Goal: Book appointment/travel/reservation

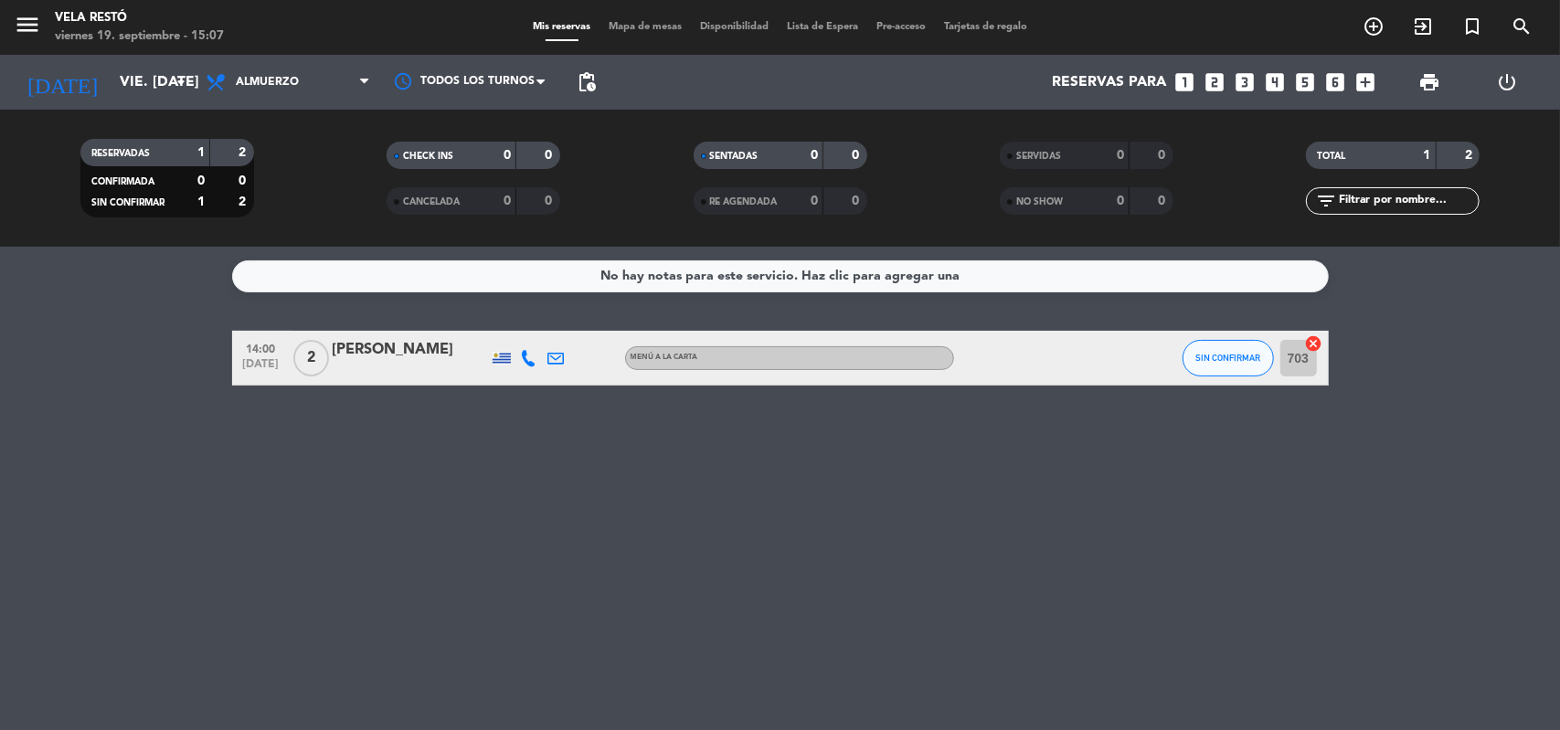
click at [1278, 90] on icon "looks_4" at bounding box center [1276, 82] width 24 height 24
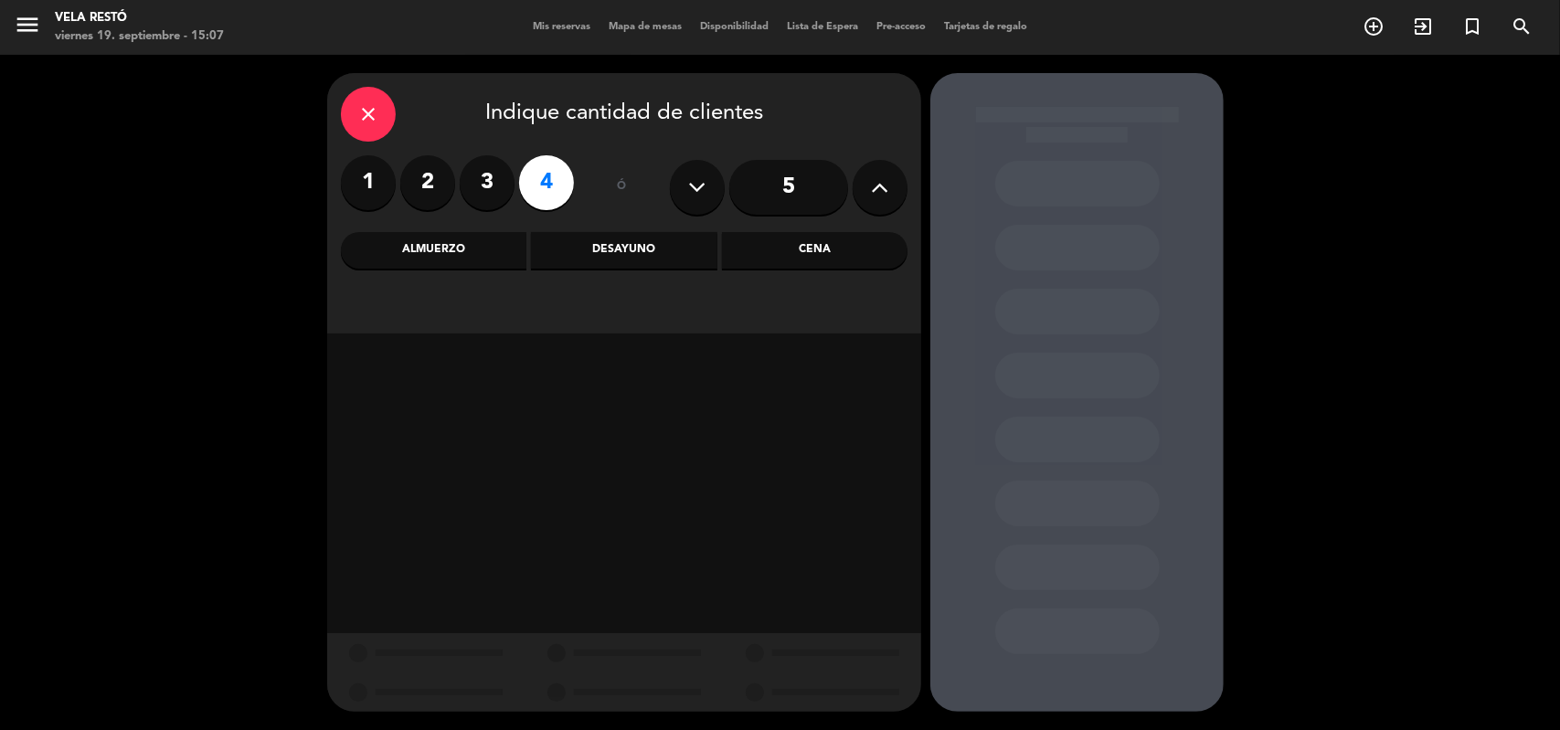
click at [824, 266] on div "Cena" at bounding box center [815, 250] width 186 height 37
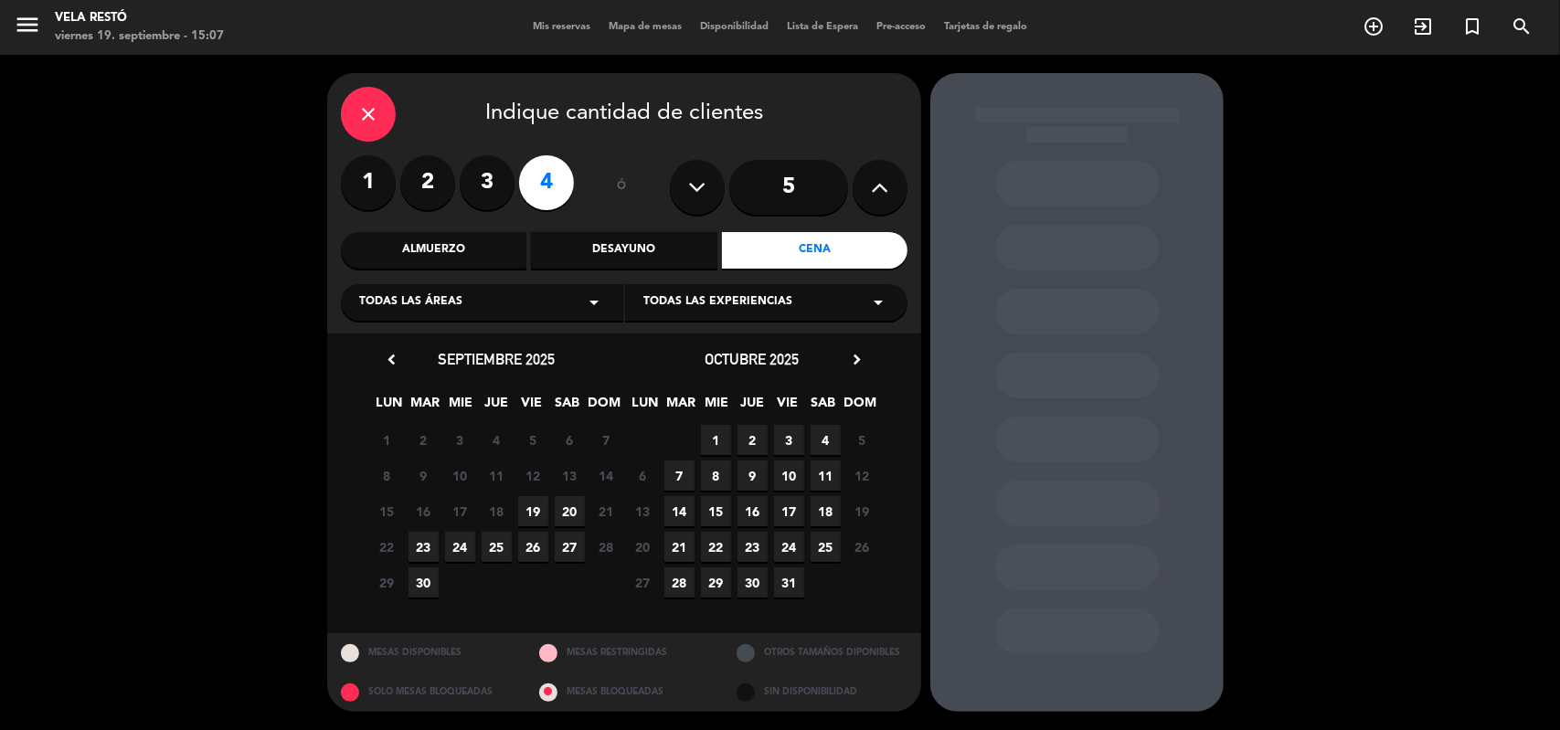
click at [471, 551] on span "24" at bounding box center [460, 547] width 30 height 30
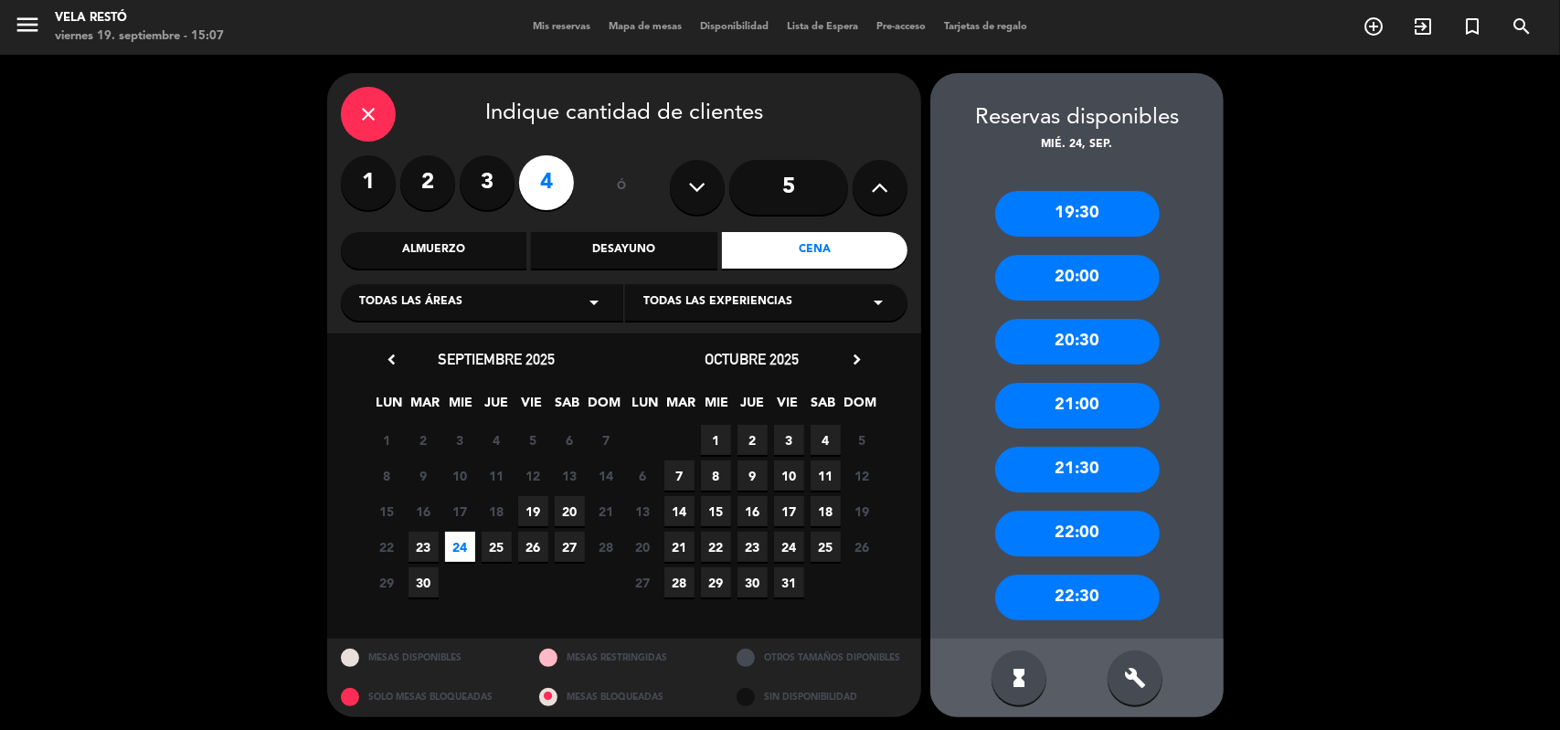
click at [1075, 224] on div "19:30" at bounding box center [1078, 214] width 165 height 46
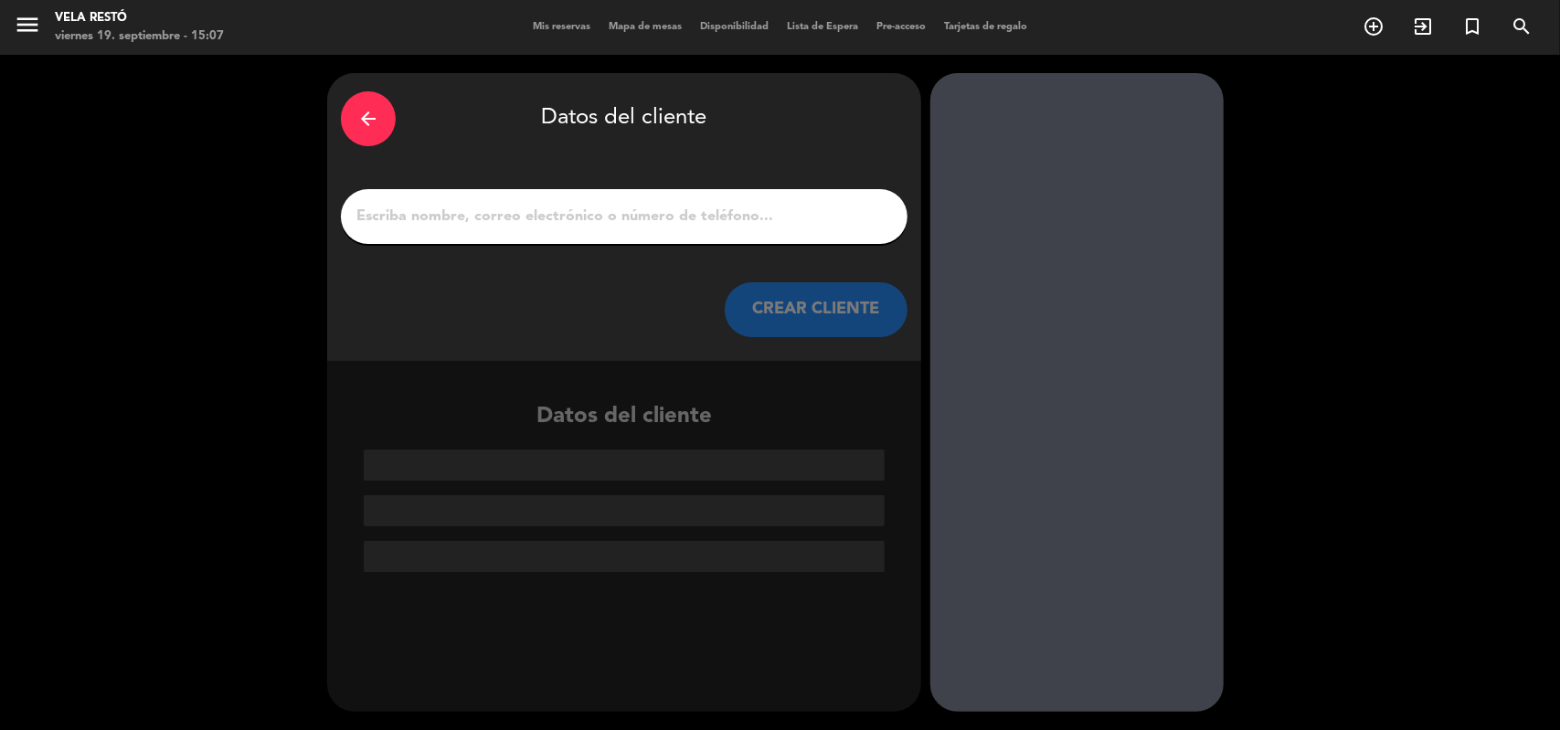
click at [522, 228] on input "1" at bounding box center [624, 217] width 539 height 26
click at [587, 207] on input "1" at bounding box center [624, 217] width 539 height 26
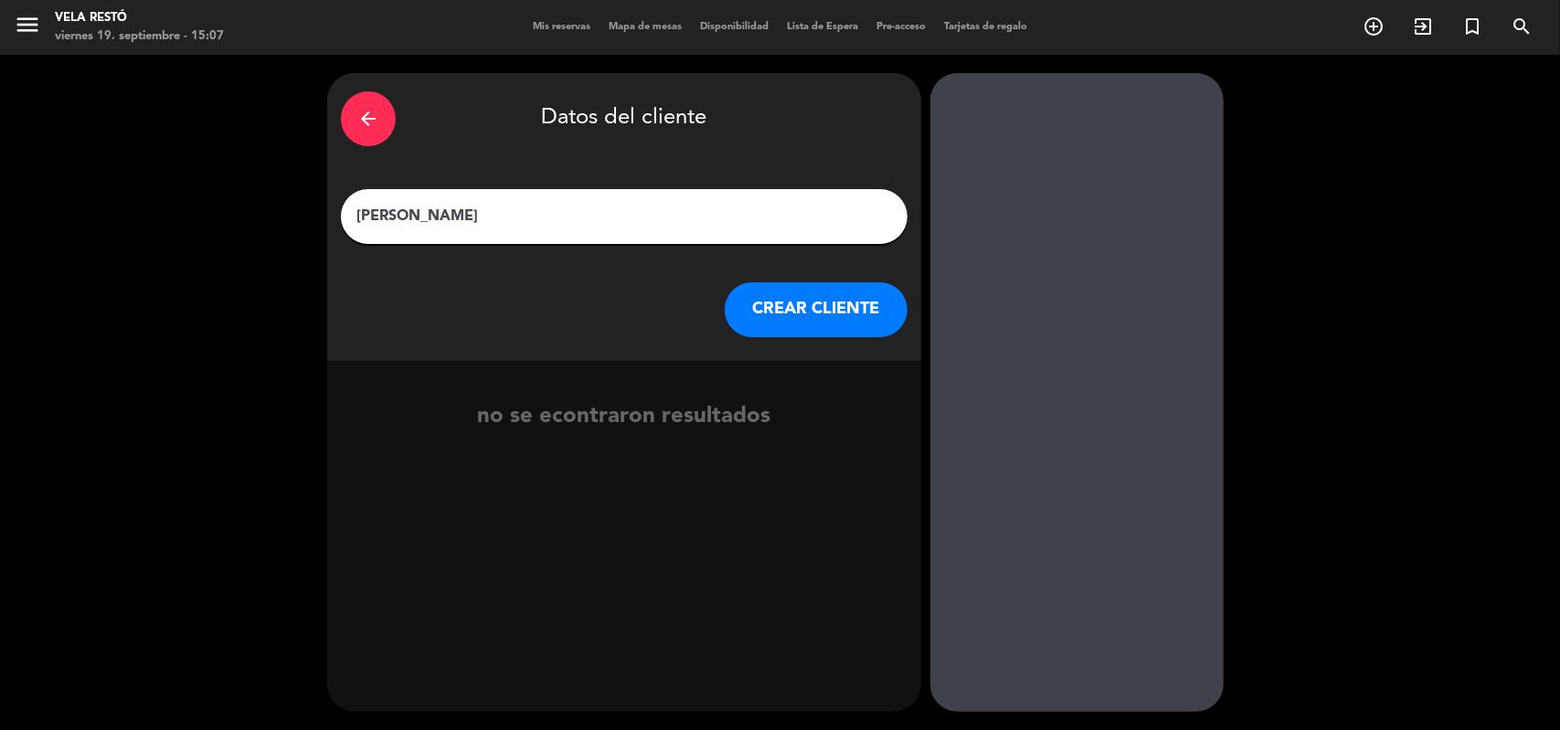
type input "[PERSON_NAME]"
click at [811, 314] on button "CREAR CLIENTE" at bounding box center [816, 309] width 183 height 55
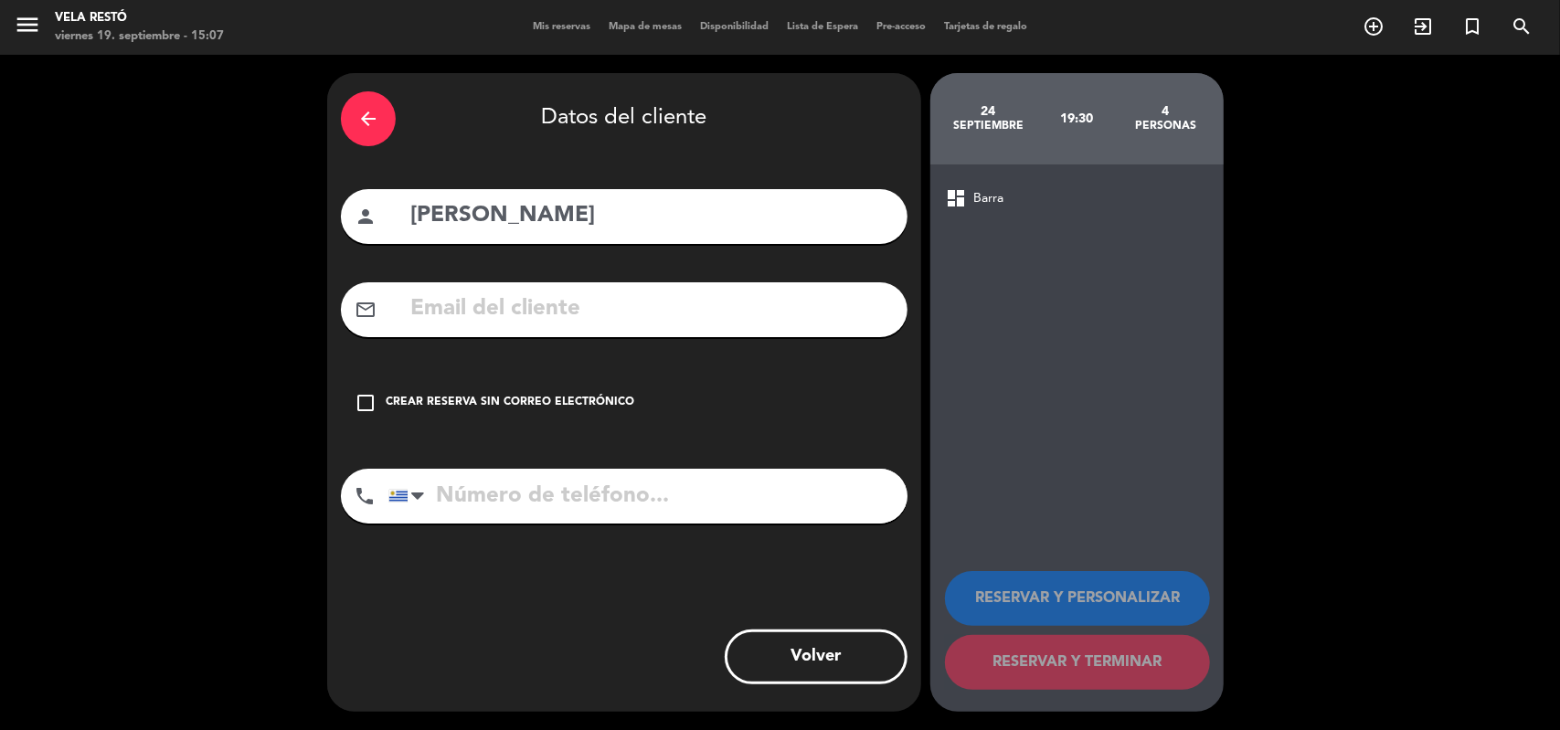
click at [576, 406] on div "Crear reserva sin correo electrónico" at bounding box center [510, 403] width 249 height 18
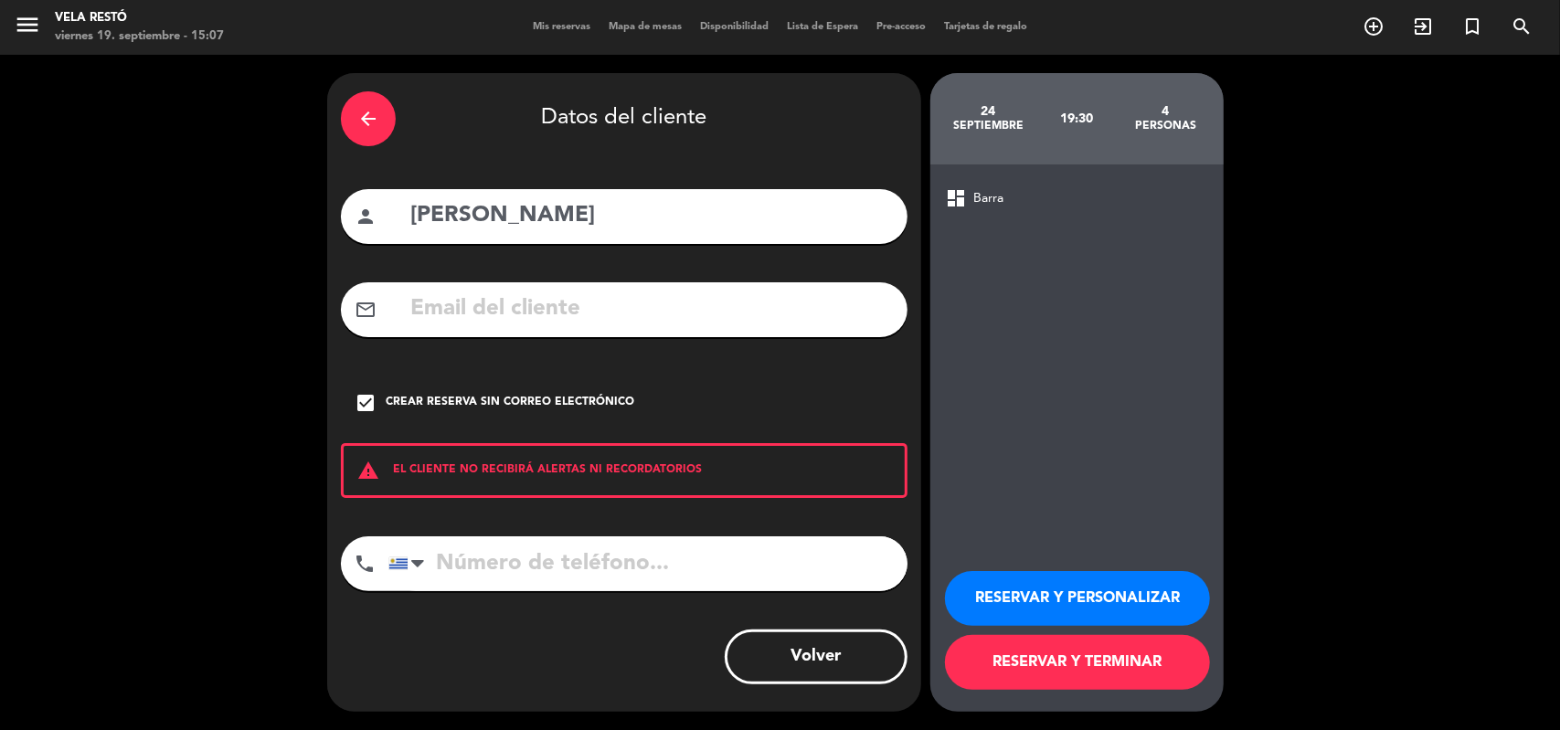
click at [571, 549] on input "tel" at bounding box center [648, 564] width 519 height 55
type input "099855614"
click at [486, 335] on div "mail_outline" at bounding box center [624, 309] width 567 height 55
click at [602, 567] on input "099855614" at bounding box center [648, 564] width 519 height 55
click at [1047, 676] on button "RESERVAR Y TERMINAR" at bounding box center [1077, 662] width 265 height 55
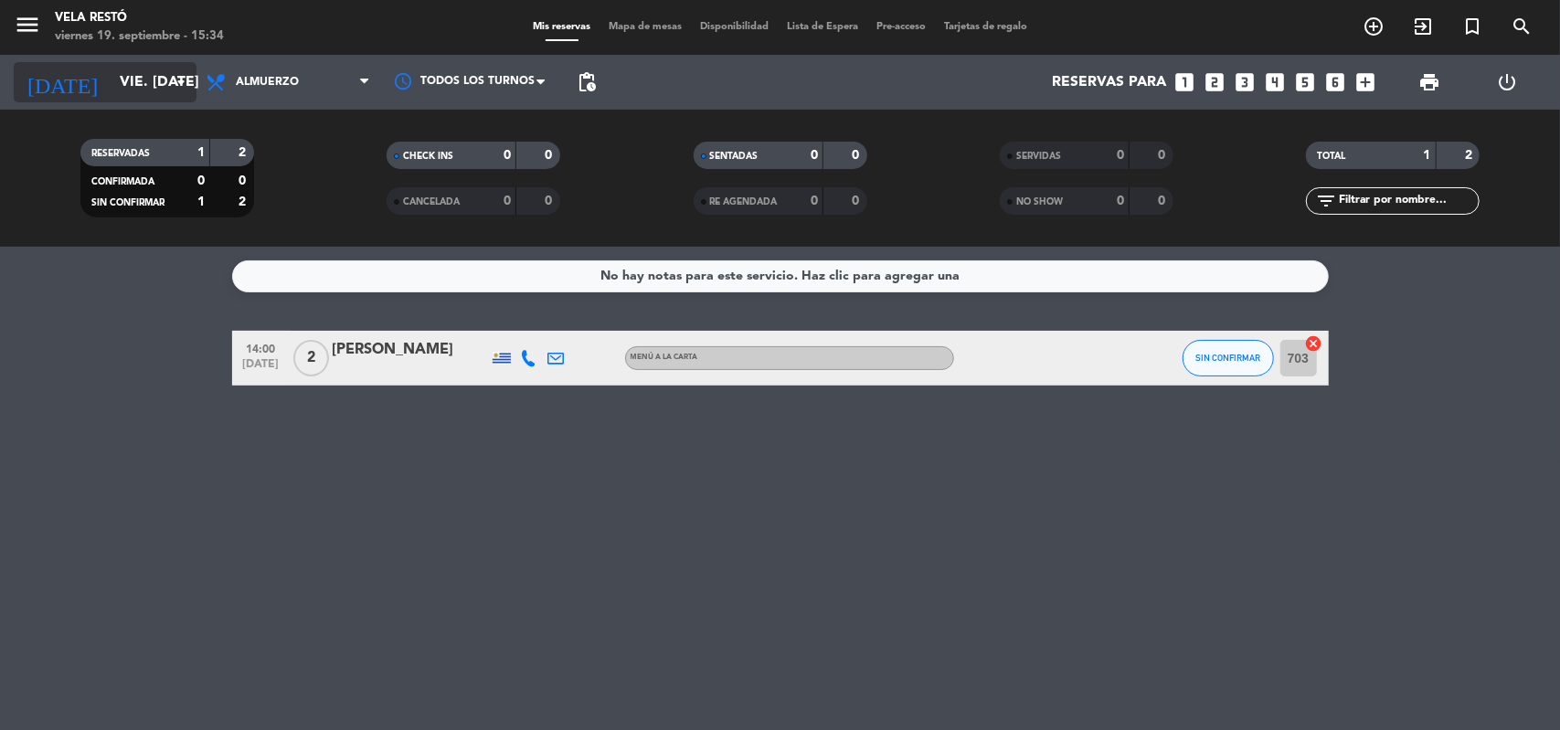
click at [183, 85] on icon "arrow_drop_down" at bounding box center [181, 82] width 22 height 22
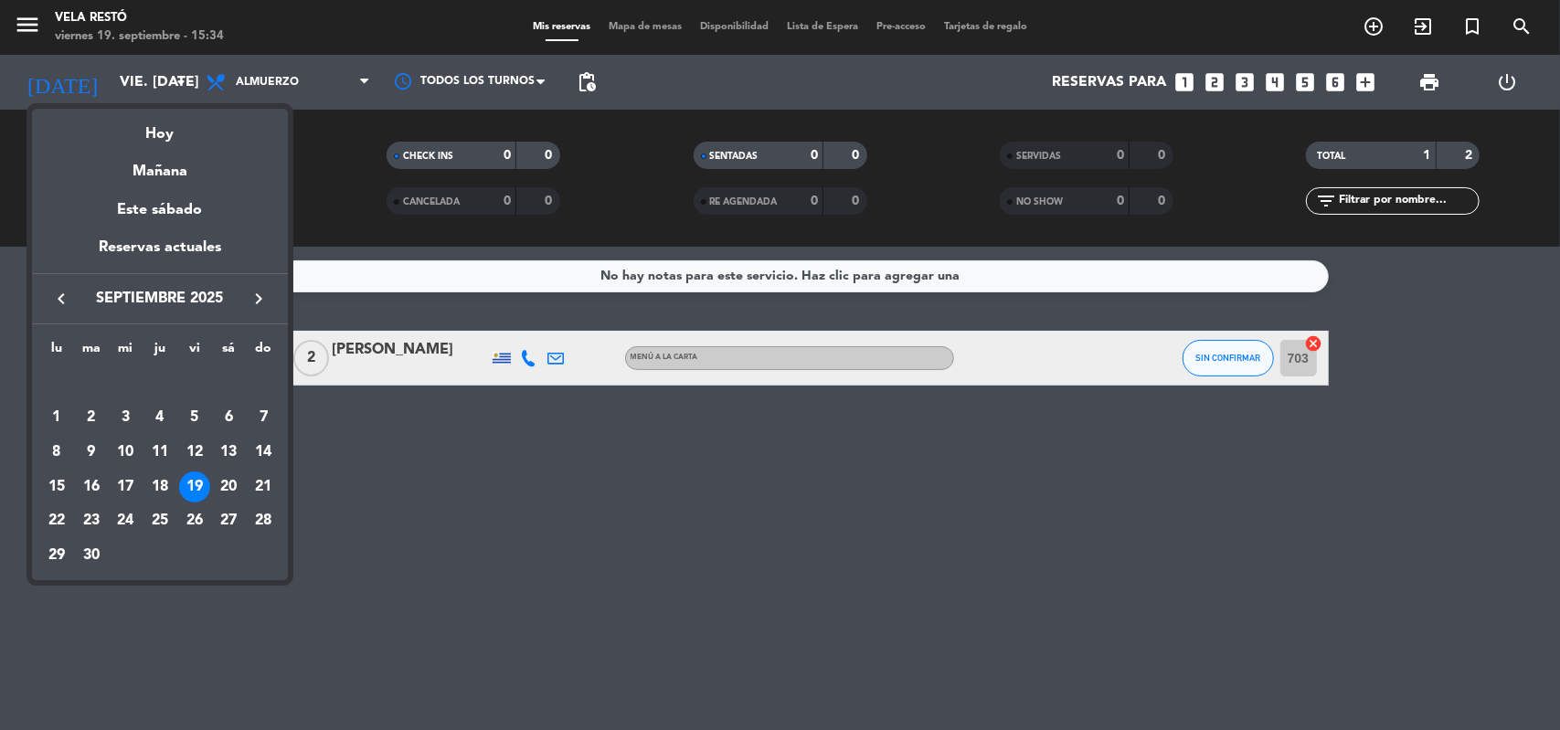
click at [284, 96] on div at bounding box center [780, 365] width 1560 height 730
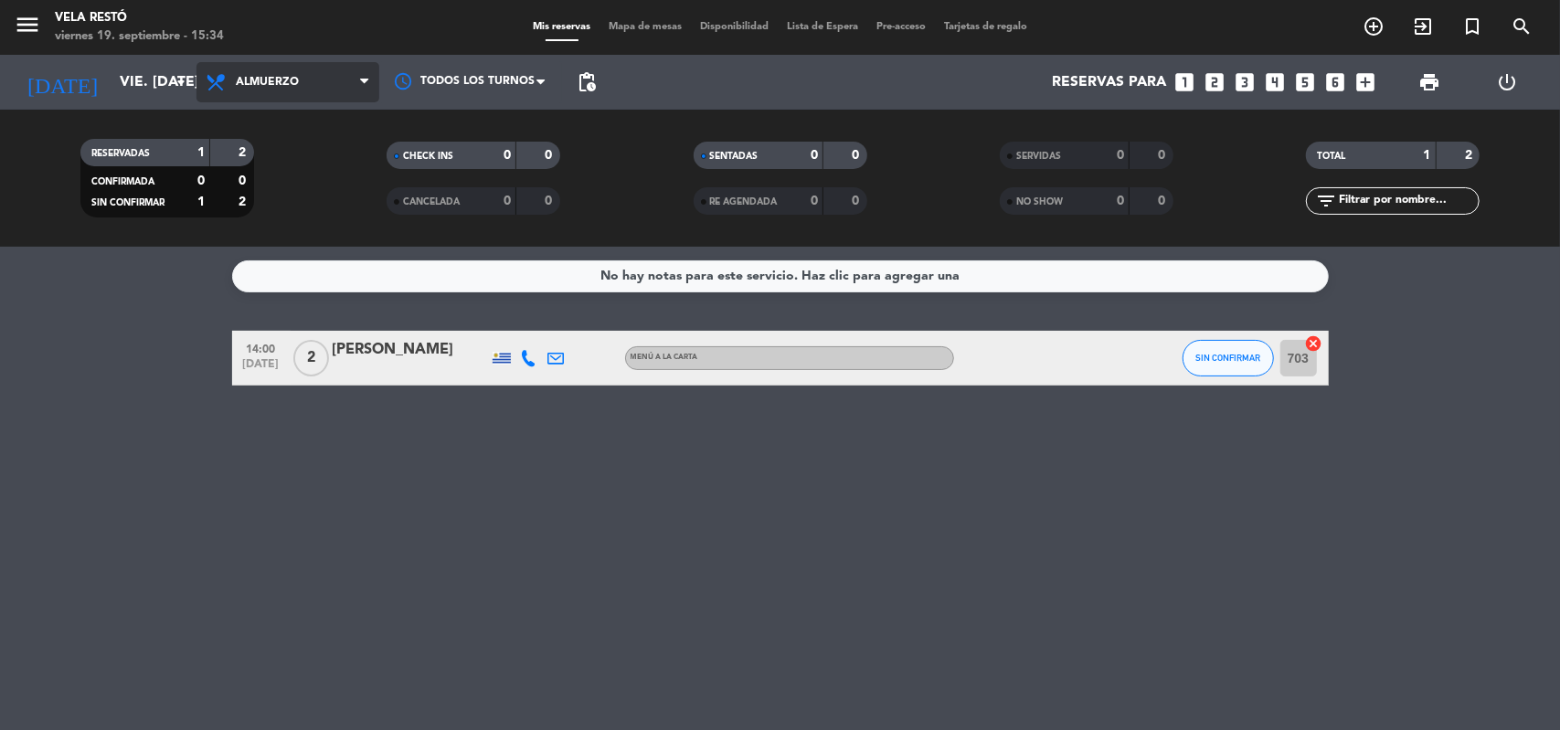
click at [291, 89] on span "Almuerzo" at bounding box center [267, 82] width 63 height 13
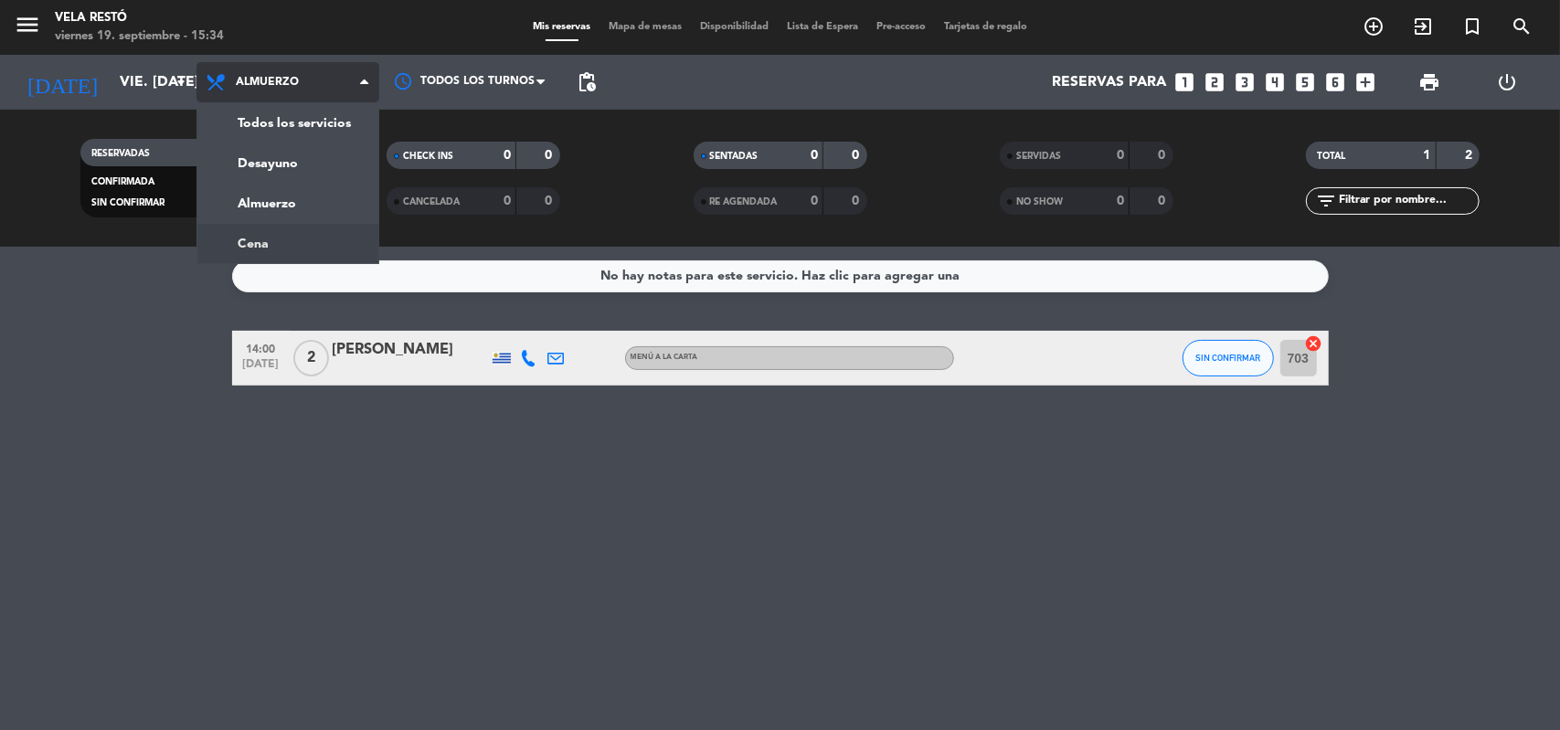
click at [281, 233] on div "menu Vela Restó viernes 19. septiembre - 15:34 Mis reservas Mapa de mesas Dispo…" at bounding box center [780, 123] width 1560 height 247
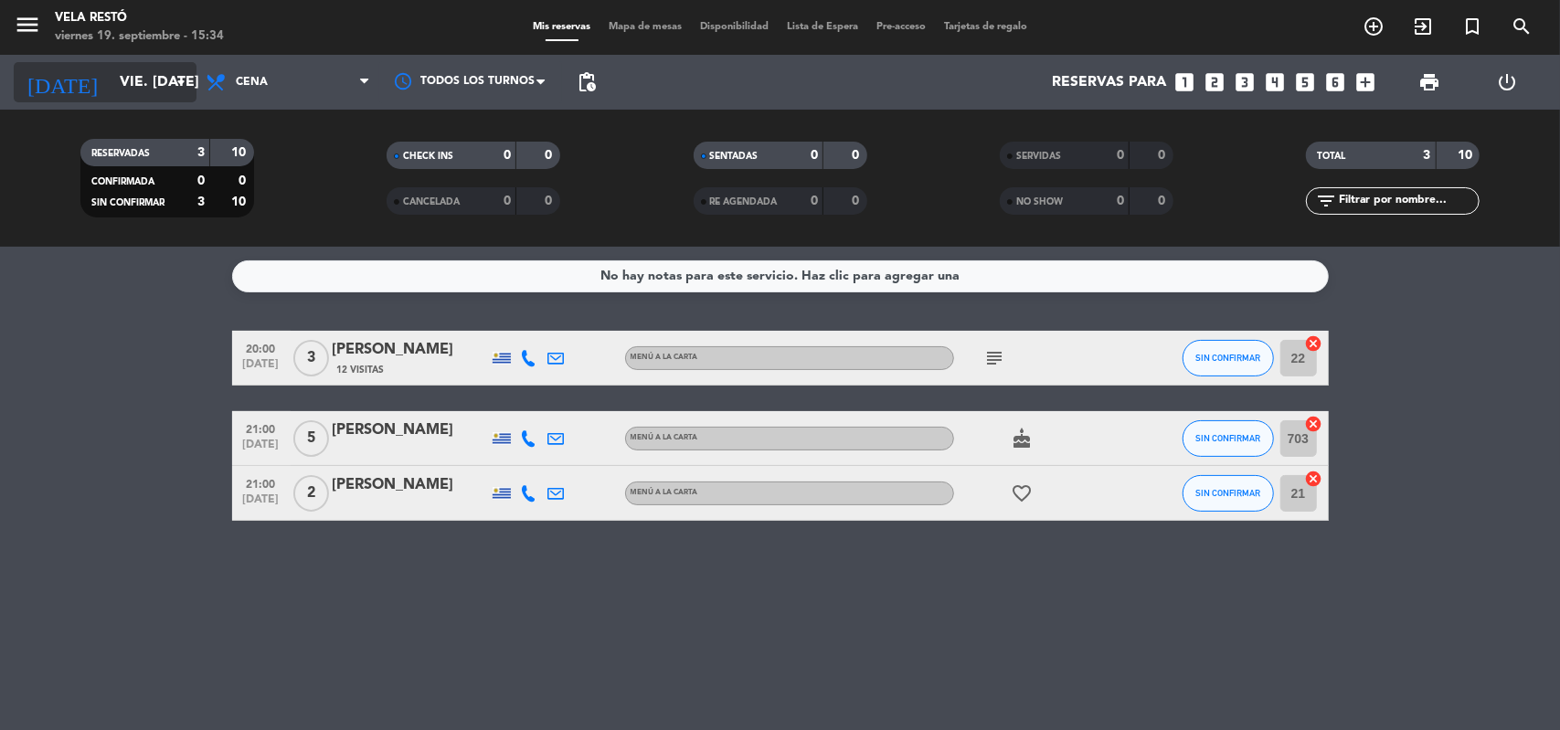
click at [169, 87] on input "vie. [DATE]" at bounding box center [207, 83] width 193 height 36
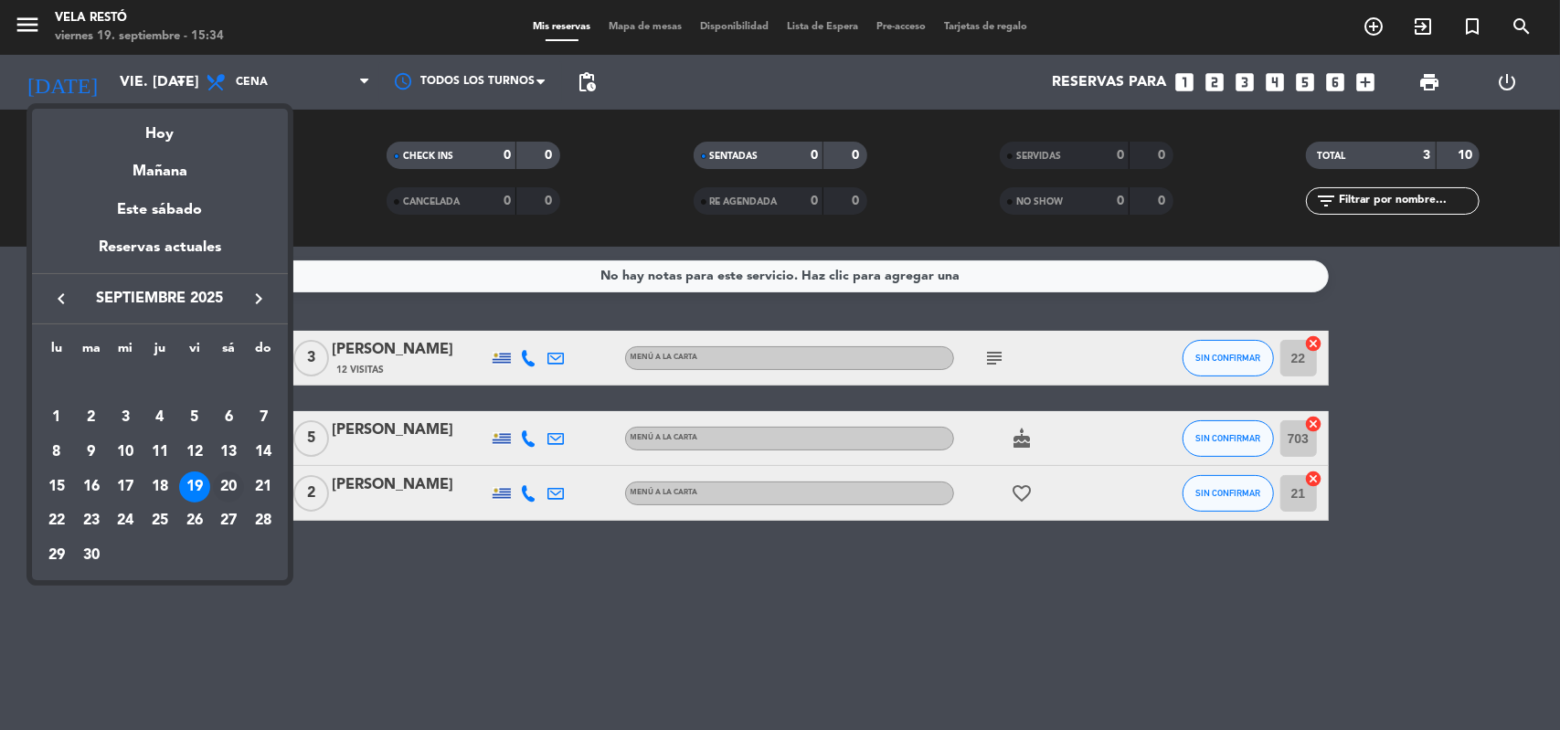
click at [223, 473] on div "20" at bounding box center [228, 487] width 31 height 31
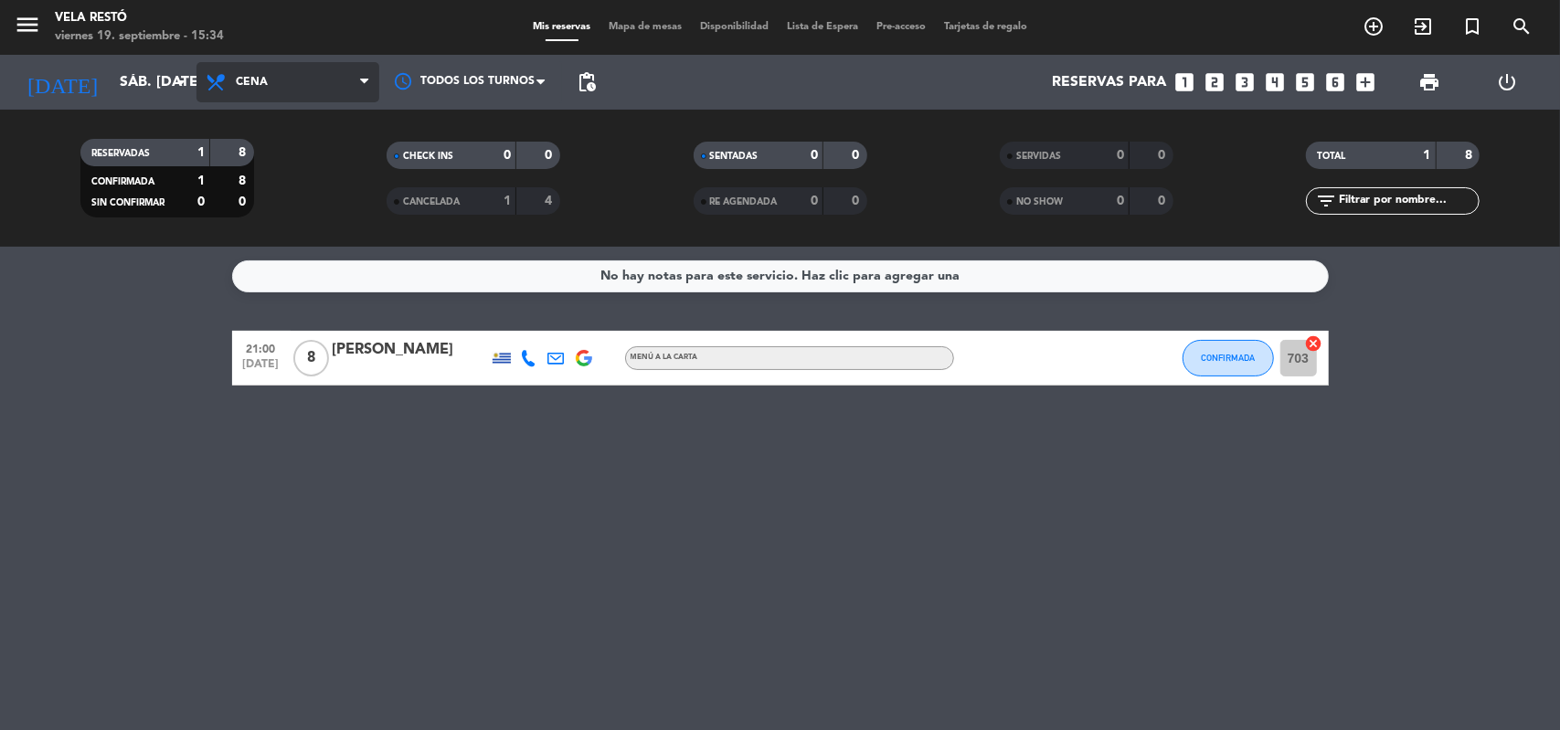
click at [291, 92] on span "Cena" at bounding box center [288, 82] width 183 height 40
drag, startPoint x: 291, startPoint y: 92, endPoint x: 266, endPoint y: 206, distance: 116.0
click at [266, 206] on div "menu Vela Restó viernes 19. septiembre - 15:34 Mis reservas Mapa de mesas Dispo…" at bounding box center [780, 123] width 1560 height 247
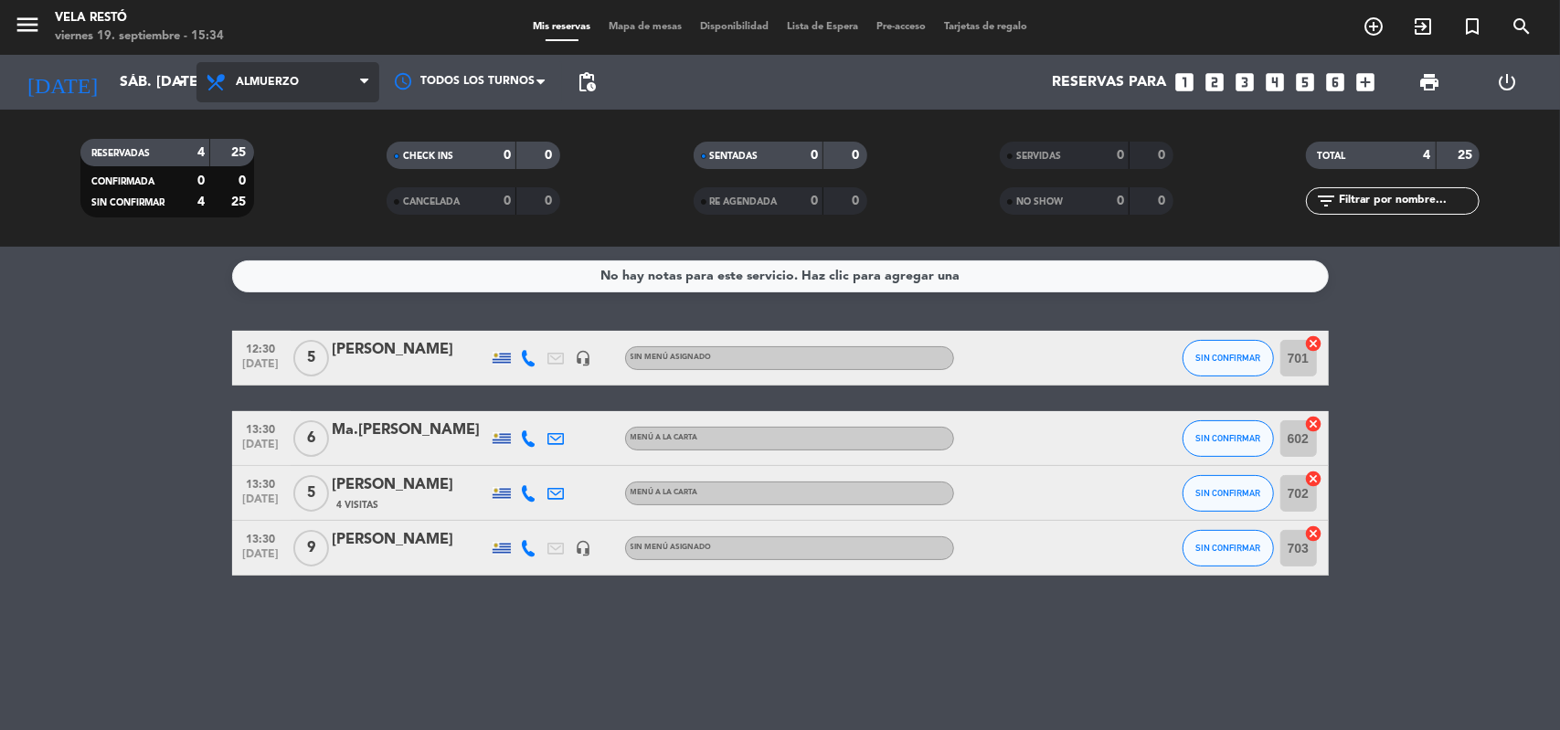
click at [346, 90] on span "Almuerzo" at bounding box center [288, 82] width 183 height 40
click at [361, 235] on div "menu Vela Restó viernes 19. septiembre - 15:34 Mis reservas Mapa de mesas Dispo…" at bounding box center [780, 123] width 1560 height 247
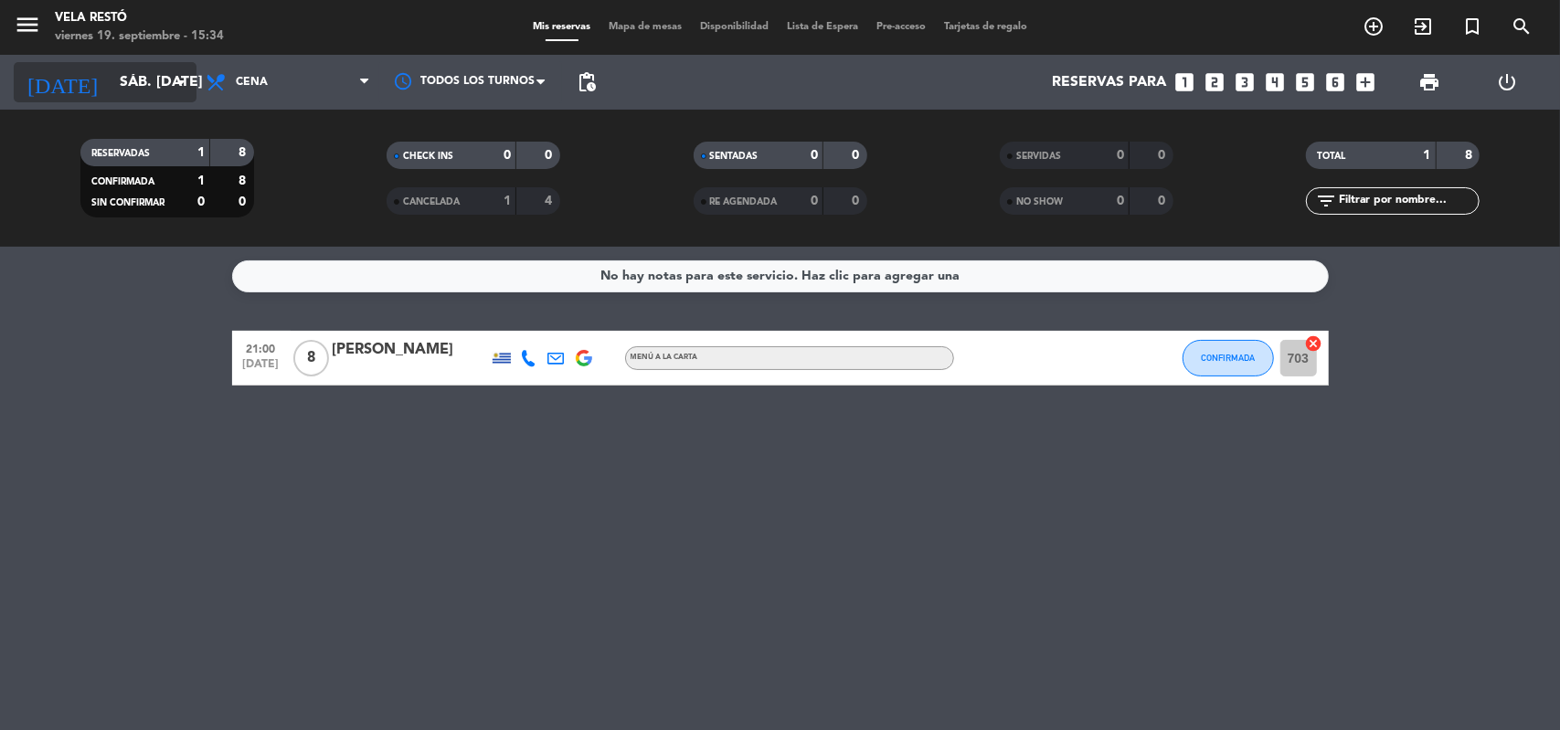
click at [174, 89] on icon "arrow_drop_down" at bounding box center [181, 82] width 22 height 22
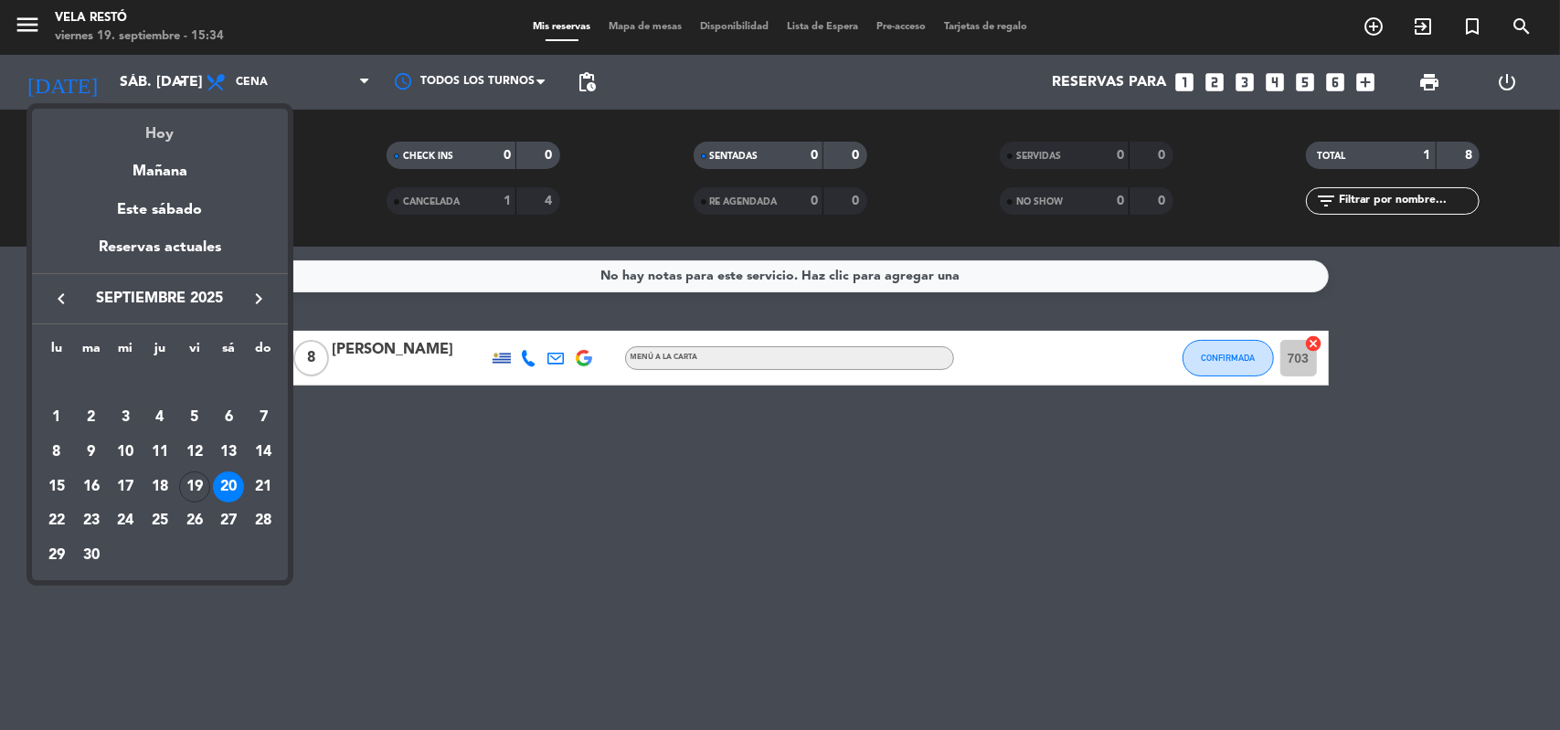
click at [232, 140] on div "Hoy" at bounding box center [160, 127] width 256 height 37
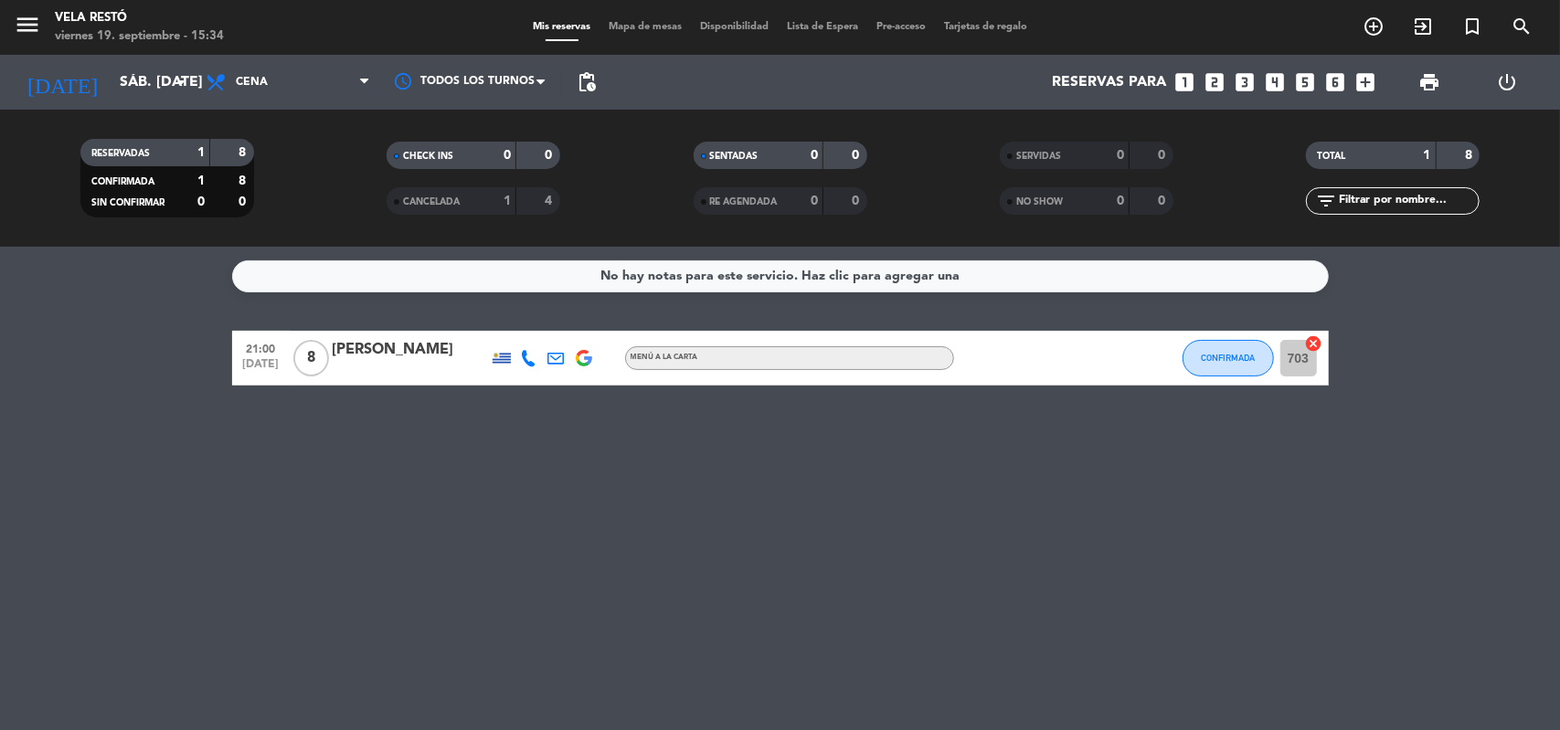
type input "vie. [DATE]"
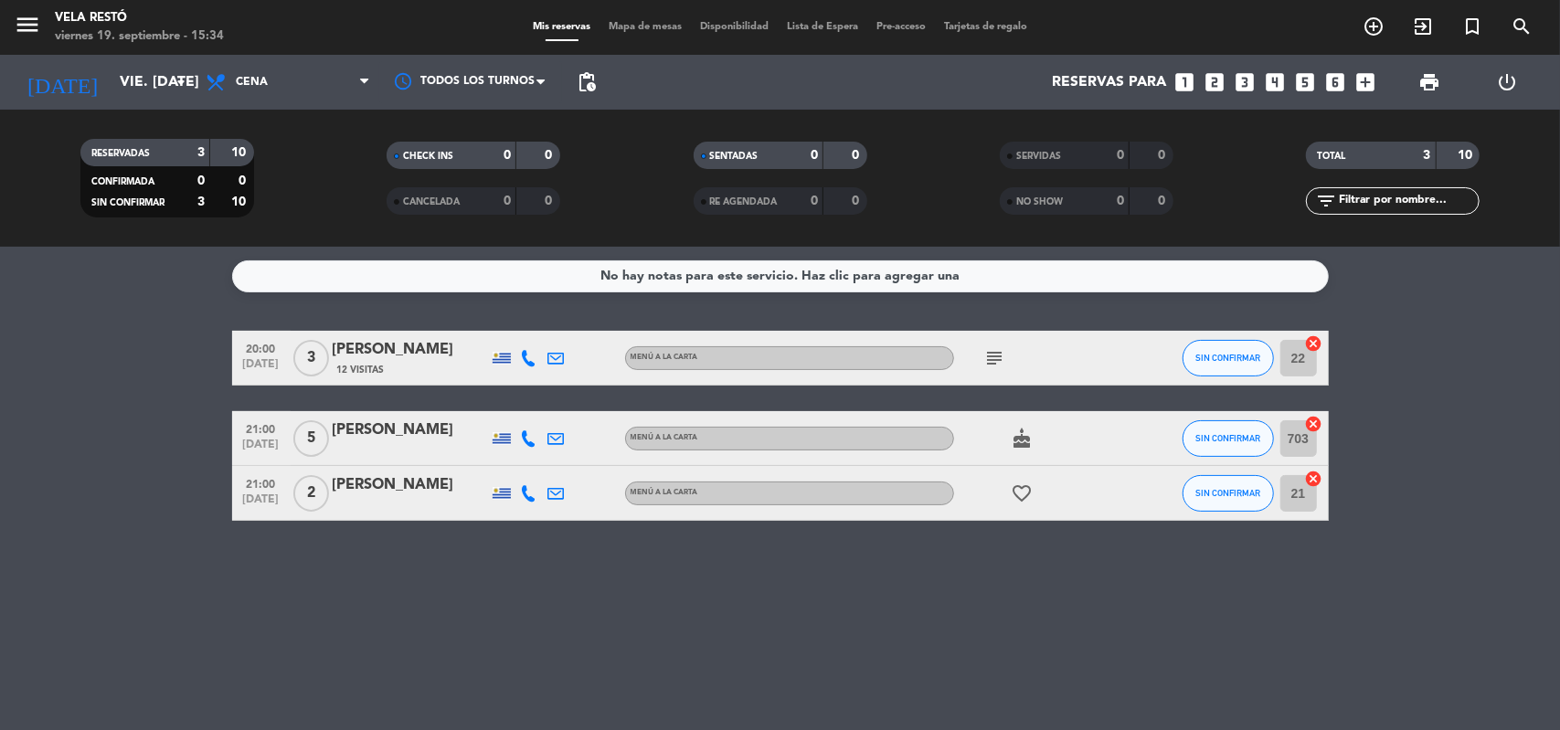
click at [306, 84] on span "Cena" at bounding box center [288, 82] width 183 height 40
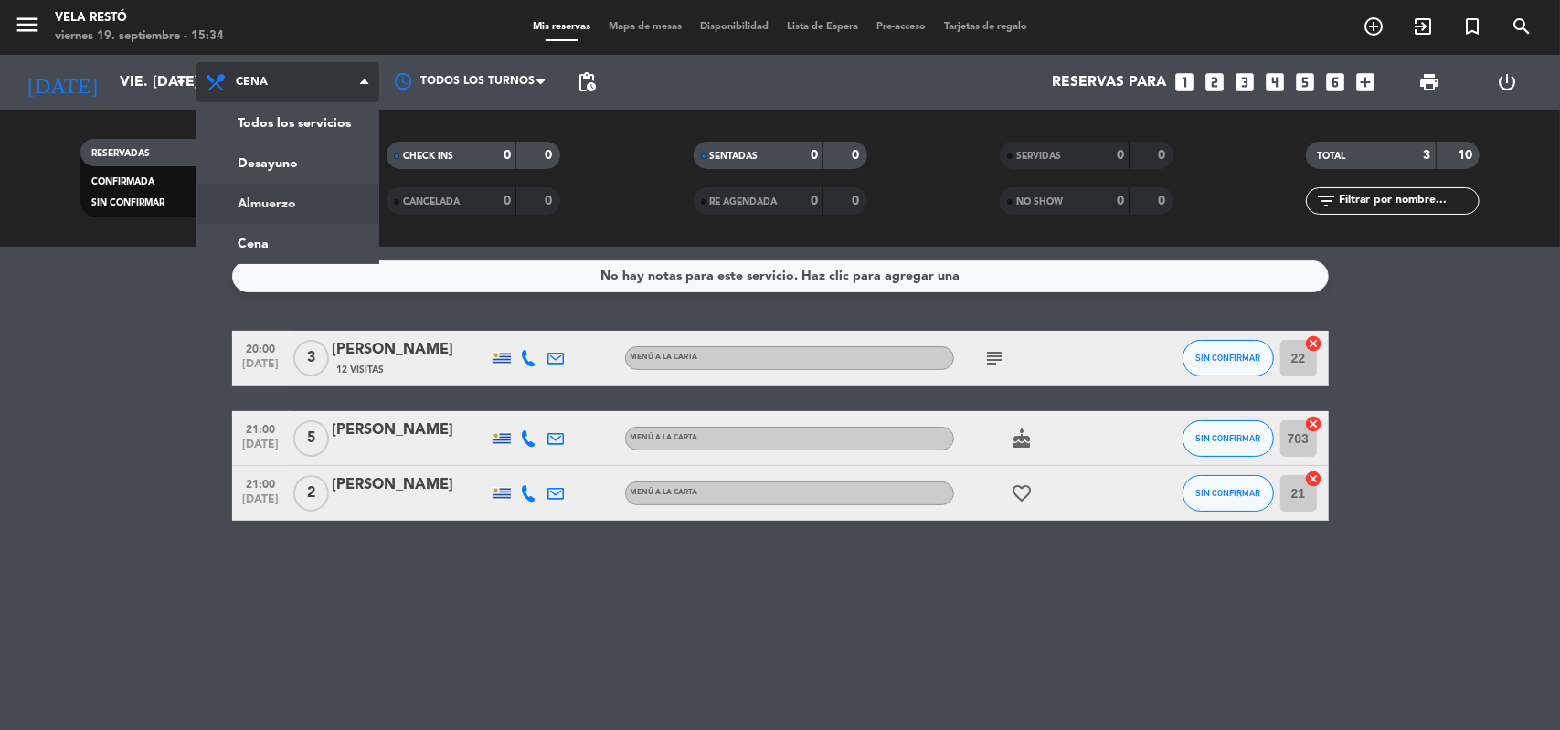
click at [313, 198] on div "menu Vela Restó viernes 19. septiembre - 15:34 Mis reservas Mapa de mesas Dispo…" at bounding box center [780, 123] width 1560 height 247
